Goal: Task Accomplishment & Management: Use online tool/utility

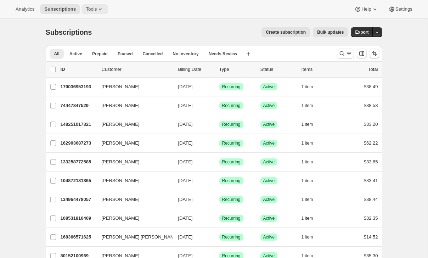
click at [91, 11] on span "Tools" at bounding box center [91, 9] width 11 height 6
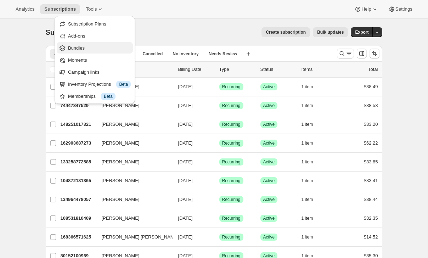
click at [64, 49] on icon "Bundles" at bounding box center [63, 48] width 6 height 6
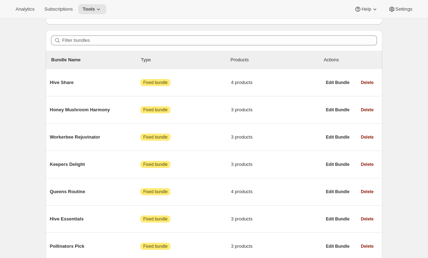
scroll to position [63, 0]
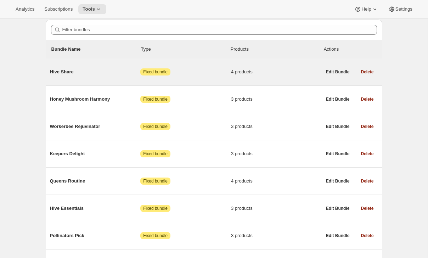
click at [103, 70] on span "Hive Share" at bounding box center [95, 71] width 91 height 7
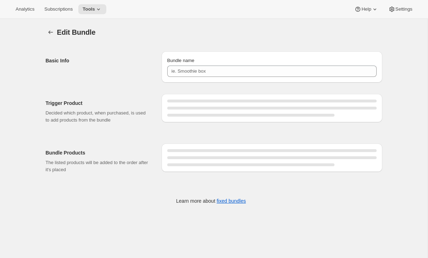
type input "Hive Share"
click at [89, 11] on span "Tools" at bounding box center [89, 9] width 12 height 6
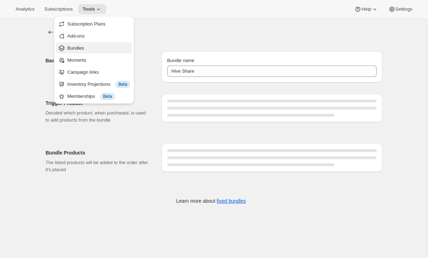
click at [81, 46] on span "Bundles" at bounding box center [75, 47] width 17 height 5
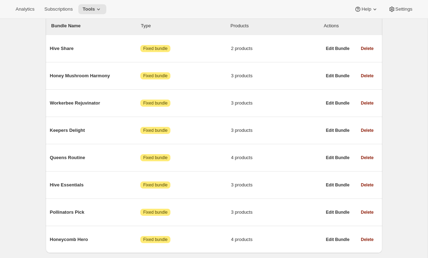
scroll to position [93, 0]
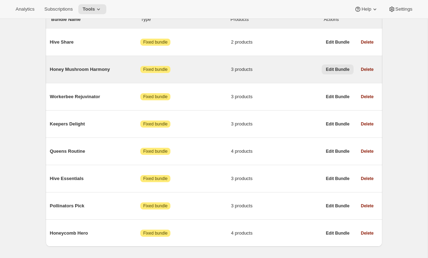
click at [335, 69] on span "Edit Bundle" at bounding box center [338, 70] width 24 height 6
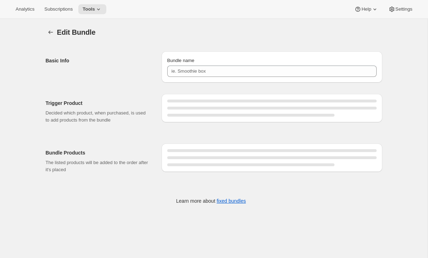
type input "Honey Mushroom Harmony"
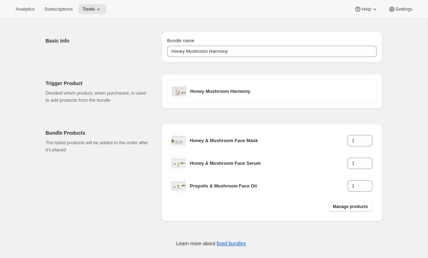
scroll to position [27, 0]
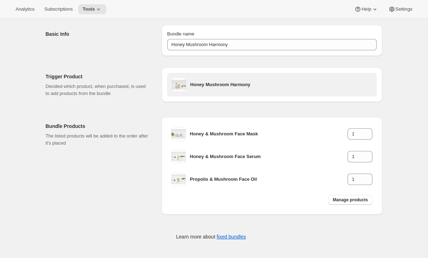
click at [214, 84] on h3 "Honey Mushroom Harmony" at bounding box center [281, 84] width 182 height 7
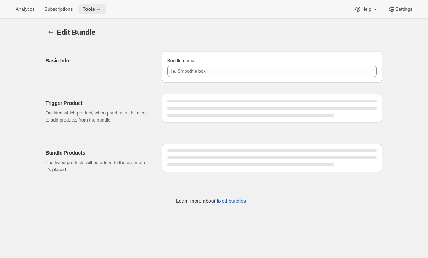
type input "Honey Mushroom Harmony"
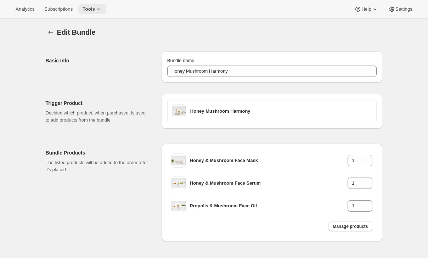
click at [95, 9] on span "Tools" at bounding box center [89, 9] width 12 height 6
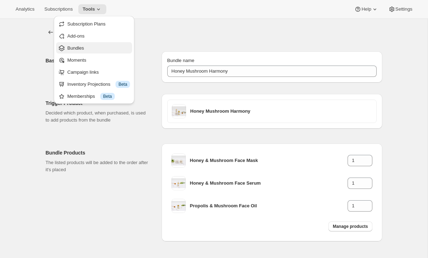
click at [85, 50] on span "Bundles" at bounding box center [98, 48] width 63 height 7
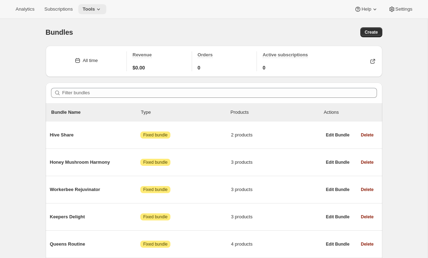
click at [99, 10] on icon at bounding box center [98, 9] width 7 height 7
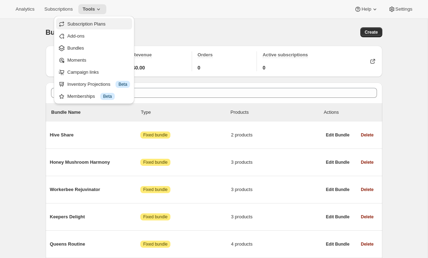
click at [80, 27] on span "Subscription Plans" at bounding box center [98, 24] width 63 height 7
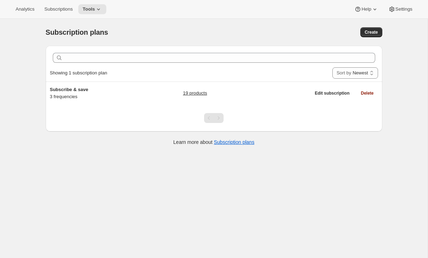
scroll to position [0, 0]
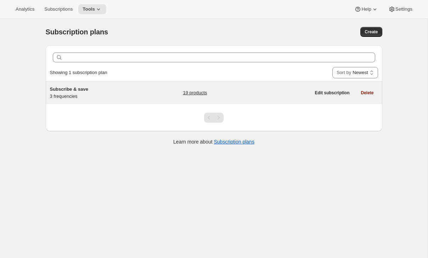
click at [106, 93] on div "Subscribe & save 3 frequencies" at bounding box center [94, 93] width 89 height 14
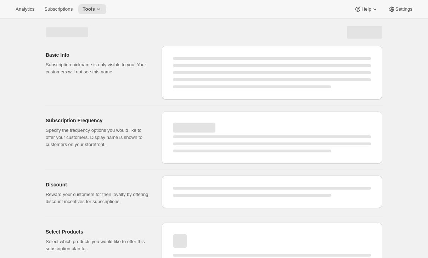
select select "WEEK"
select select "MONTH"
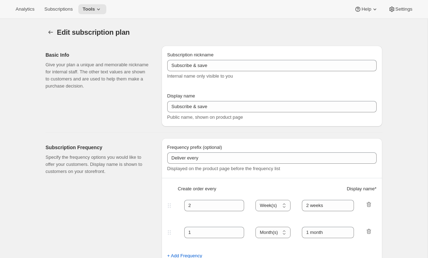
type input "1"
select select "MONTH"
type input "1 month"
type input "2"
type input "2 months"
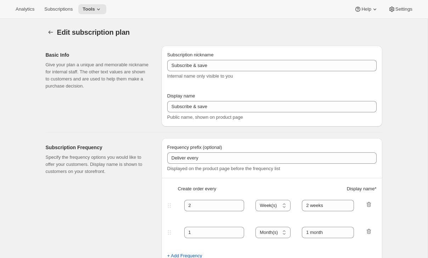
type input "15"
select select "MONTH"
click at [100, 11] on icon at bounding box center [98, 9] width 7 height 7
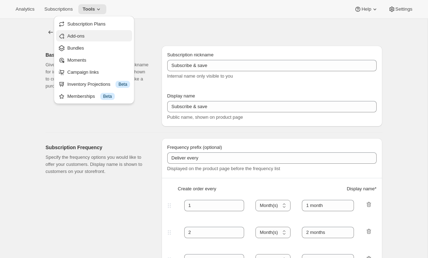
click at [84, 36] on span "Add-ons" at bounding box center [75, 35] width 17 height 5
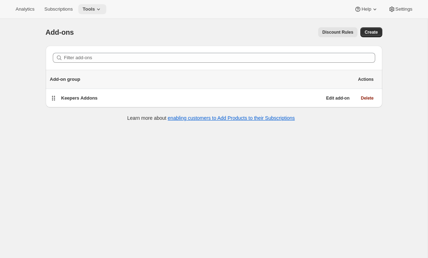
click at [91, 10] on span "Tools" at bounding box center [89, 9] width 12 height 6
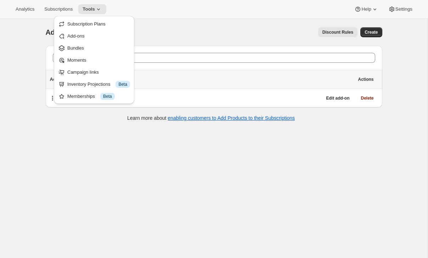
click at [38, 45] on div "Add-ons. This page is ready Add-ons Discount Rules More actions Discount Rules …" at bounding box center [214, 74] width 354 height 110
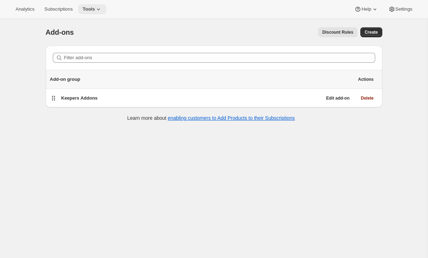
click at [101, 13] on button "Tools" at bounding box center [92, 9] width 28 height 10
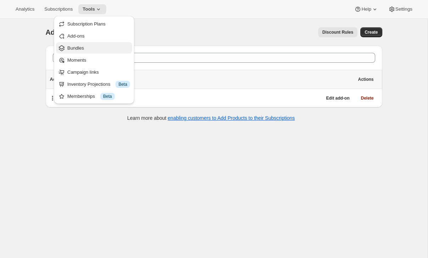
click at [81, 45] on span "Bundles" at bounding box center [98, 48] width 63 height 7
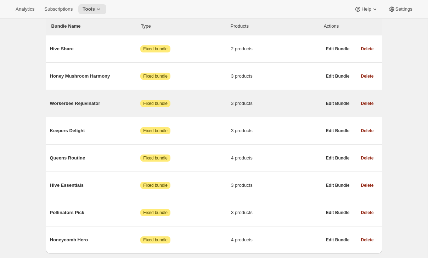
scroll to position [85, 0]
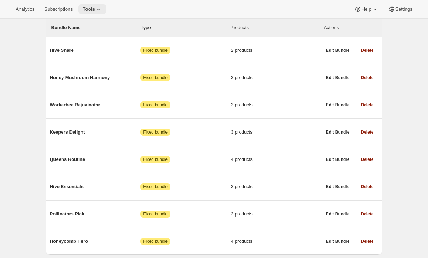
click at [97, 13] on button "Tools" at bounding box center [92, 9] width 28 height 10
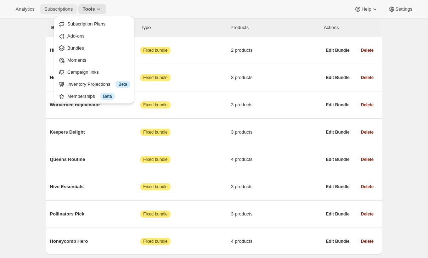
click at [59, 11] on span "Subscriptions" at bounding box center [58, 9] width 28 height 6
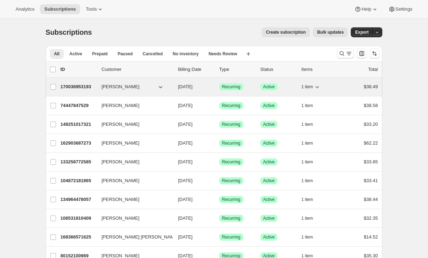
click at [145, 88] on button "[PERSON_NAME]" at bounding box center [132, 86] width 71 height 11
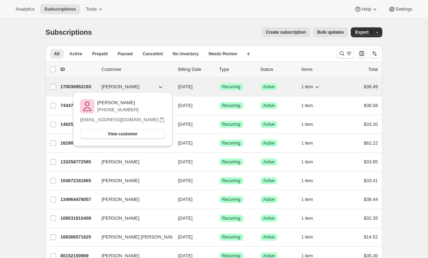
click at [248, 86] on div "Success Recurring" at bounding box center [236, 86] width 35 height 7
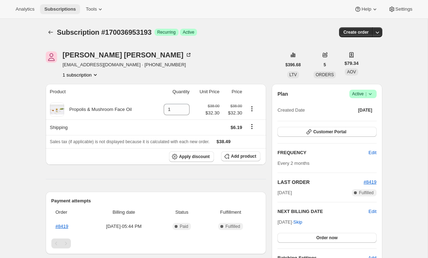
click at [63, 10] on span "Subscriptions" at bounding box center [60, 9] width 32 height 6
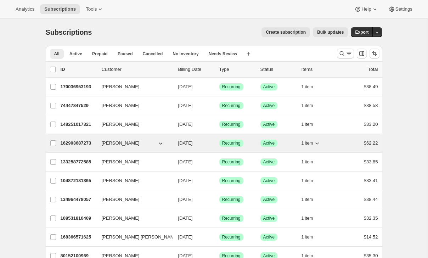
click at [119, 142] on span "[PERSON_NAME]" at bounding box center [121, 143] width 38 height 7
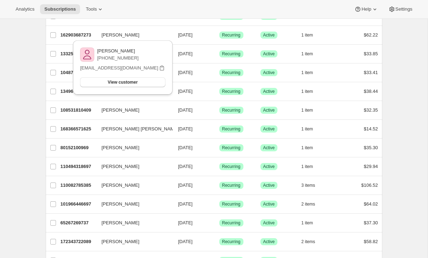
scroll to position [109, 0]
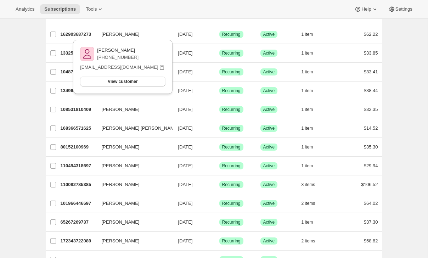
click at [401, 128] on div "Subscriptions. This page is ready Subscriptions Create subscription Bulk update…" at bounding box center [214, 259] width 428 height 699
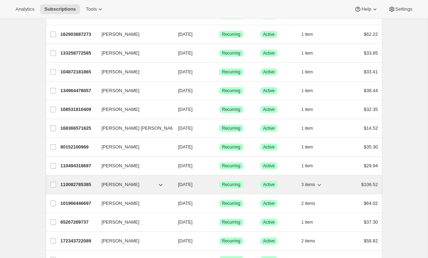
click at [146, 187] on button "[PERSON_NAME]" at bounding box center [132, 184] width 71 height 11
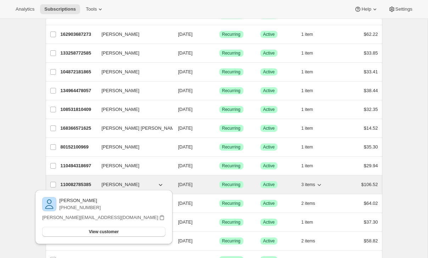
click at [130, 184] on button "[PERSON_NAME]" at bounding box center [132, 184] width 71 height 11
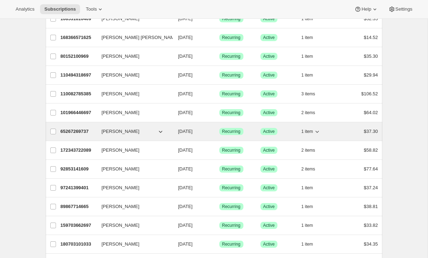
scroll to position [186, 0]
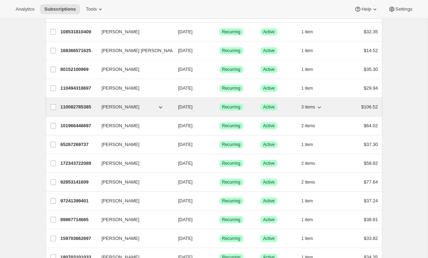
click at [113, 109] on span "[PERSON_NAME]" at bounding box center [121, 106] width 38 height 7
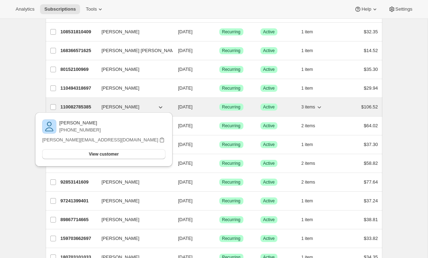
click at [113, 108] on span "[PERSON_NAME]" at bounding box center [121, 106] width 38 height 7
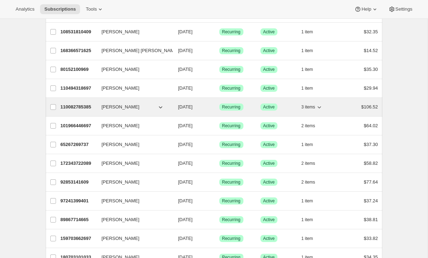
click at [137, 104] on button "[PERSON_NAME]" at bounding box center [132, 106] width 71 height 11
click at [193, 104] on span "[DATE]" at bounding box center [185, 106] width 15 height 5
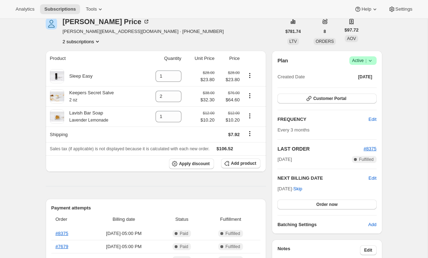
scroll to position [34, 0]
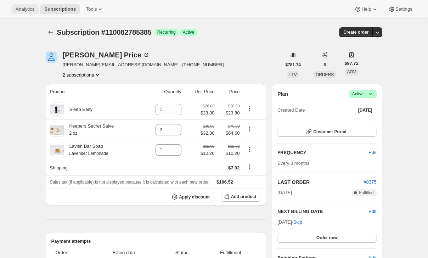
click at [28, 12] on span "Analytics" at bounding box center [25, 9] width 19 height 6
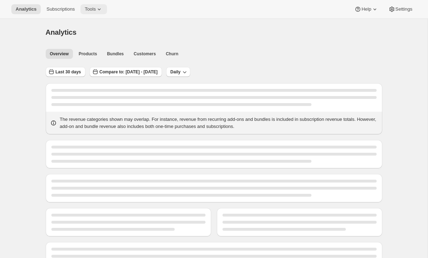
click at [89, 10] on span "Tools" at bounding box center [90, 9] width 11 height 6
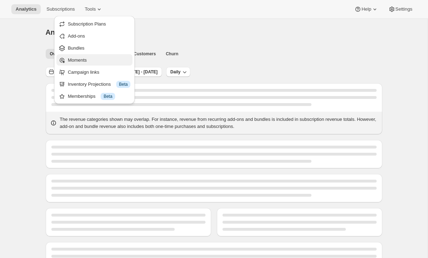
click at [76, 62] on span "Moments" at bounding box center [77, 59] width 19 height 5
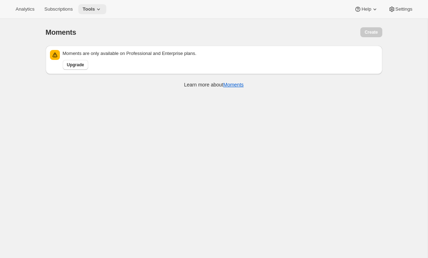
click at [95, 9] on span "Tools" at bounding box center [89, 9] width 12 height 6
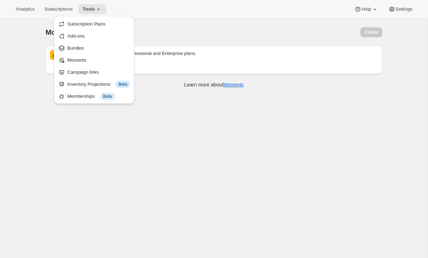
click at [29, 46] on div "Moments. This page is ready Moments Create Moments are only available on Profes…" at bounding box center [214, 148] width 428 height 258
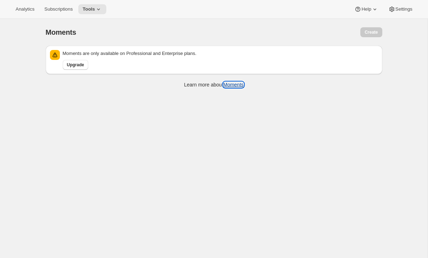
click at [229, 86] on link "Moments" at bounding box center [233, 85] width 21 height 6
click at [233, 84] on link "Moments" at bounding box center [233, 85] width 21 height 6
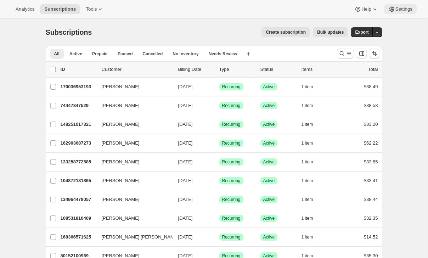
click at [400, 12] on button "Settings" at bounding box center [400, 9] width 33 height 10
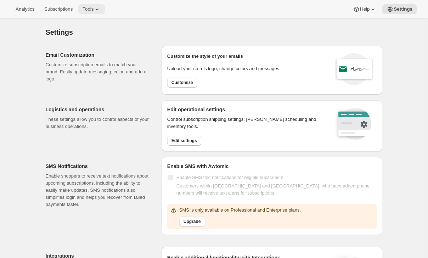
click at [94, 11] on span "Tools" at bounding box center [88, 9] width 11 height 6
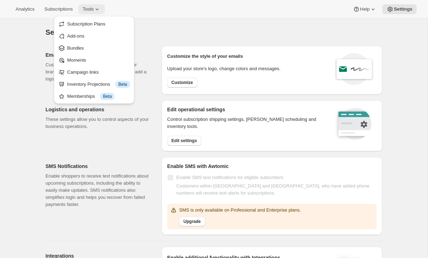
click at [94, 11] on span "Tools" at bounding box center [88, 9] width 11 height 6
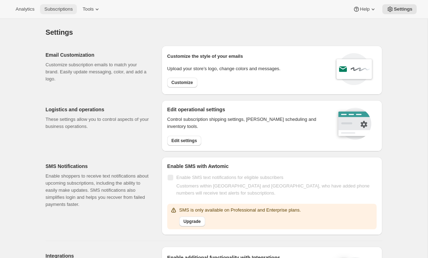
click at [66, 12] on button "Subscriptions" at bounding box center [58, 9] width 37 height 10
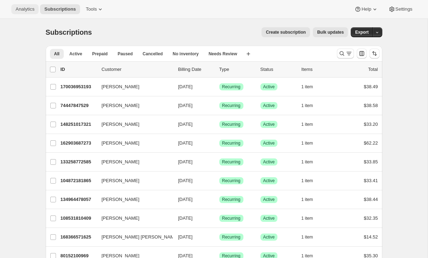
click at [33, 10] on span "Analytics" at bounding box center [25, 9] width 19 height 6
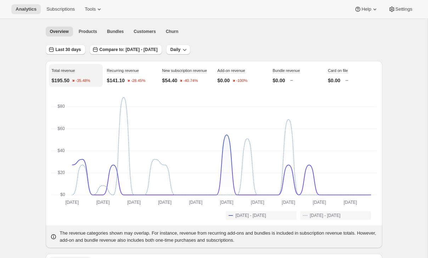
scroll to position [21, 0]
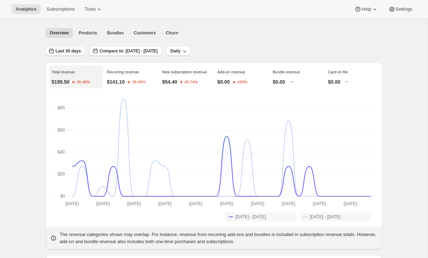
click at [65, 52] on span "Last 30 days" at bounding box center [69, 51] width 26 height 6
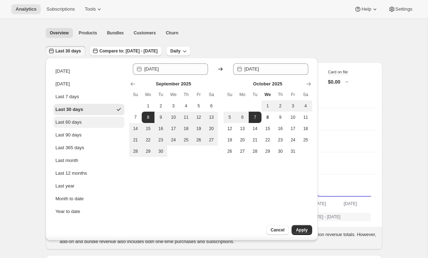
click at [73, 123] on div "Last 60 days" at bounding box center [69, 122] width 26 height 7
type input "2025-08-09"
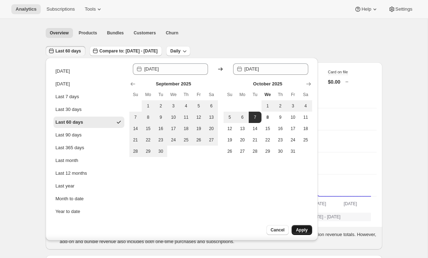
click at [301, 231] on span "Apply" at bounding box center [302, 230] width 12 height 6
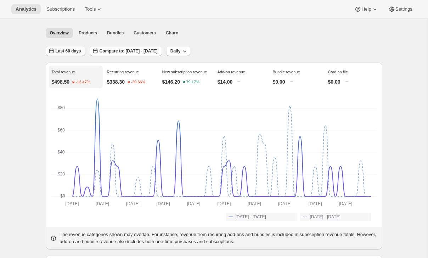
click at [64, 54] on button "Last 60 days" at bounding box center [66, 51] width 40 height 10
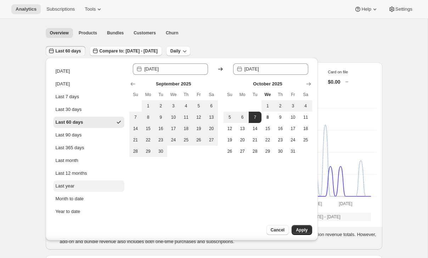
click at [79, 186] on button "Last year" at bounding box center [88, 185] width 71 height 11
type input "2024-01-01"
type input "2024-12-31"
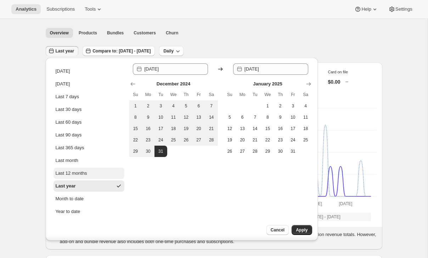
click at [80, 172] on div "Last 12 months" at bounding box center [72, 173] width 32 height 7
type input "2024-10-01"
type input "[DATE]"
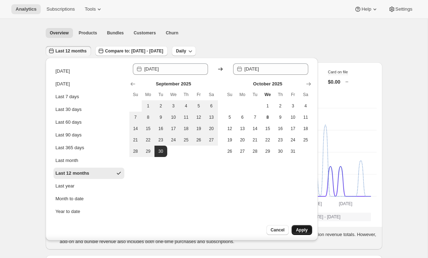
click at [303, 230] on span "Apply" at bounding box center [302, 230] width 12 height 6
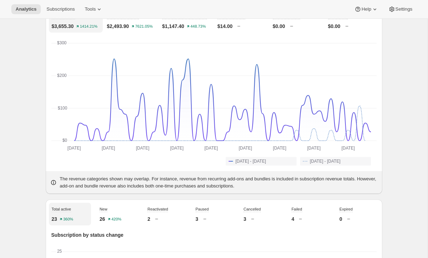
scroll to position [0, 0]
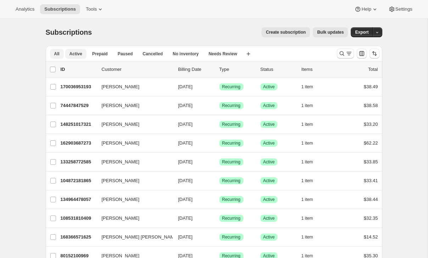
click at [84, 58] on button "Active" at bounding box center [75, 54] width 21 height 10
click at [26, 8] on span "Analytics" at bounding box center [25, 9] width 19 height 6
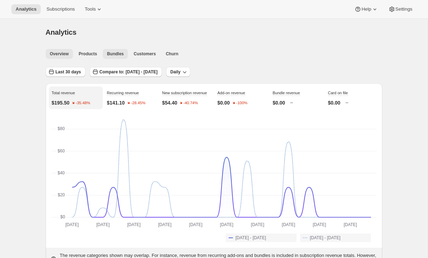
click at [113, 53] on span "Bundles" at bounding box center [115, 54] width 17 height 6
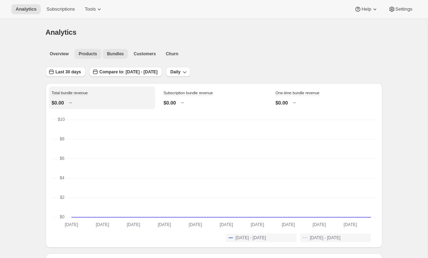
click at [94, 53] on span "Products" at bounding box center [88, 54] width 18 height 6
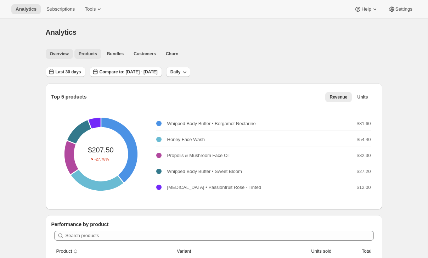
click at [62, 56] on span "Overview" at bounding box center [59, 54] width 19 height 6
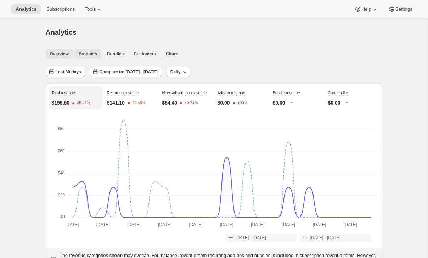
click at [85, 55] on span "Products" at bounding box center [88, 54] width 18 height 6
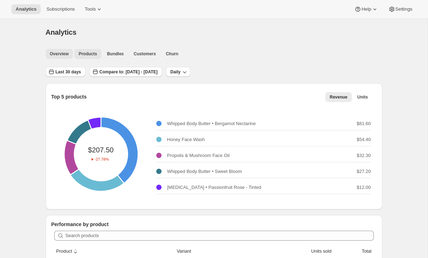
click at [57, 54] on span "Overview" at bounding box center [59, 54] width 19 height 6
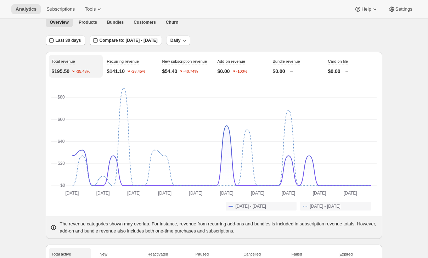
scroll to position [31, 0]
click at [114, 23] on span "Bundles" at bounding box center [115, 23] width 17 height 6
